Goal: Find specific page/section: Find specific page/section

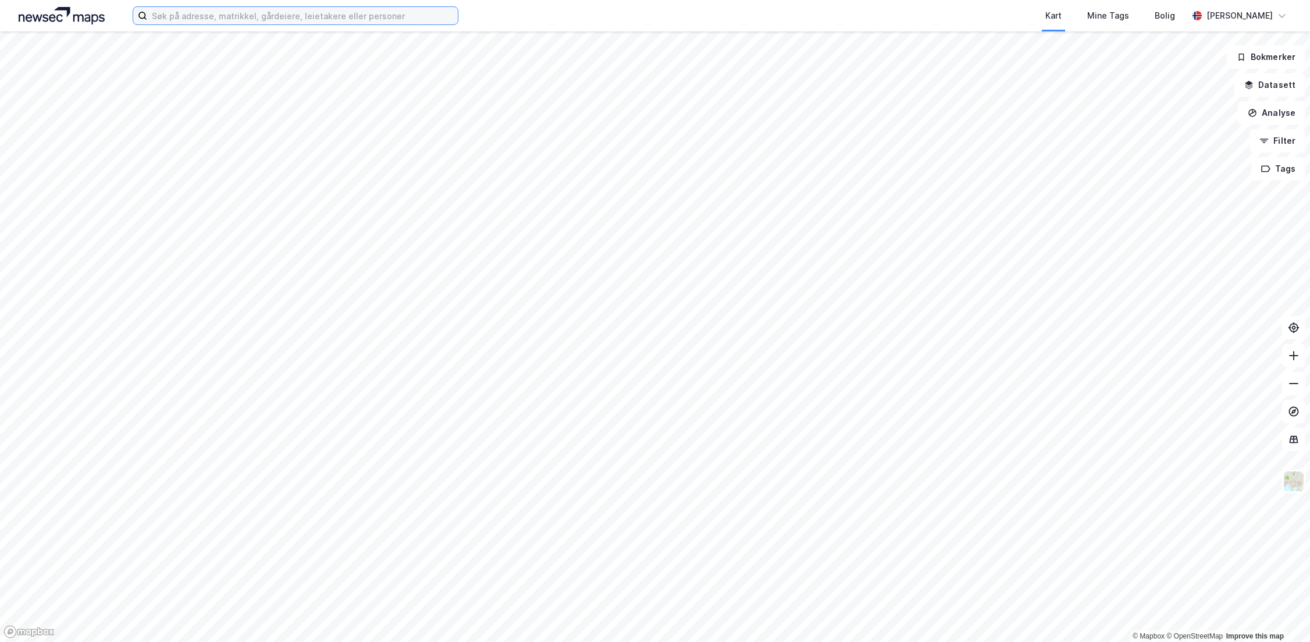
click at [325, 15] on input at bounding box center [302, 15] width 311 height 17
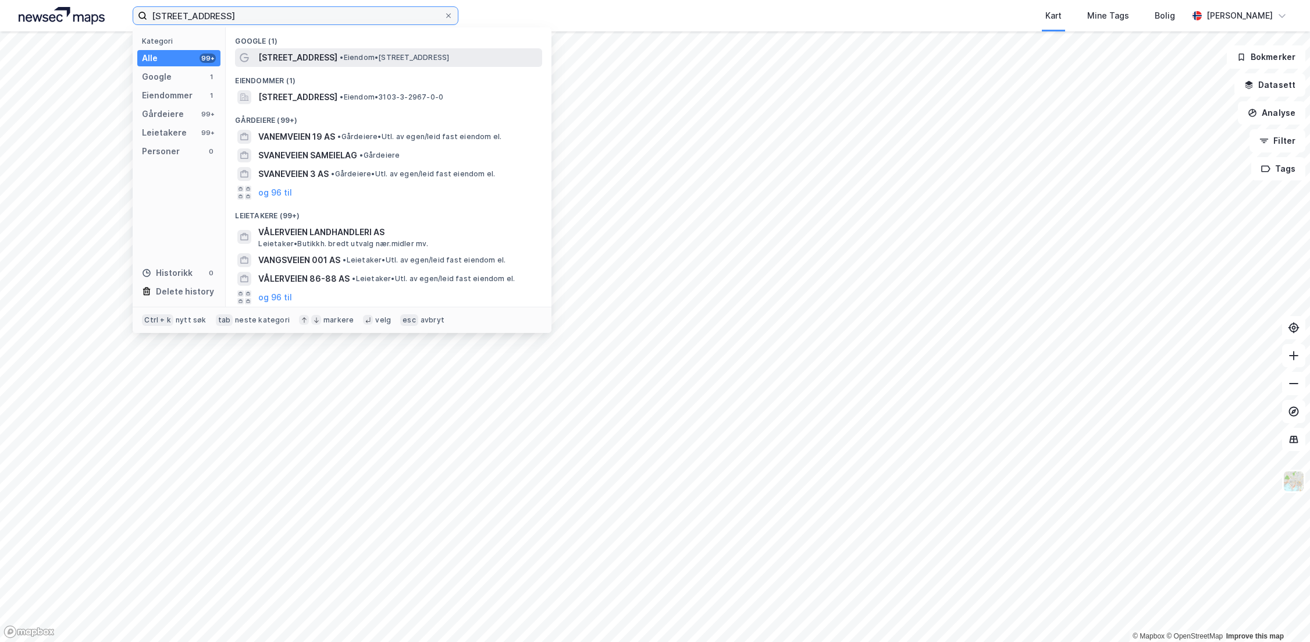
type input "[STREET_ADDRESS]"
click at [346, 59] on span "• Eiendom • [STREET_ADDRESS]" at bounding box center [394, 57] width 109 height 9
